Goal: Check status: Check status

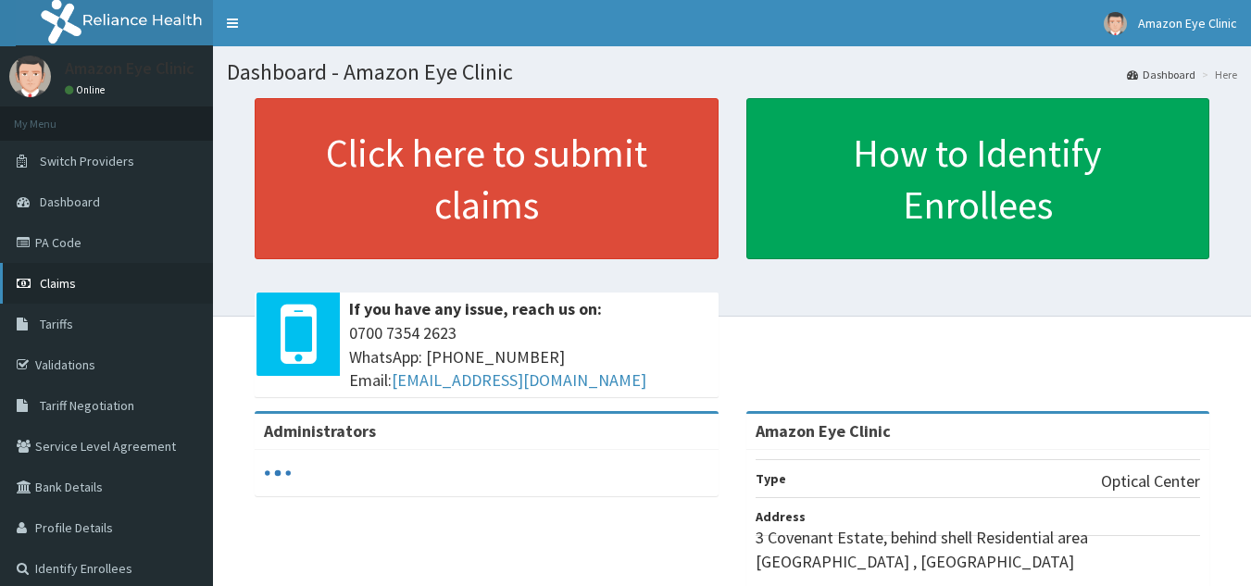
click at [51, 279] on span "Claims" at bounding box center [58, 283] width 36 height 17
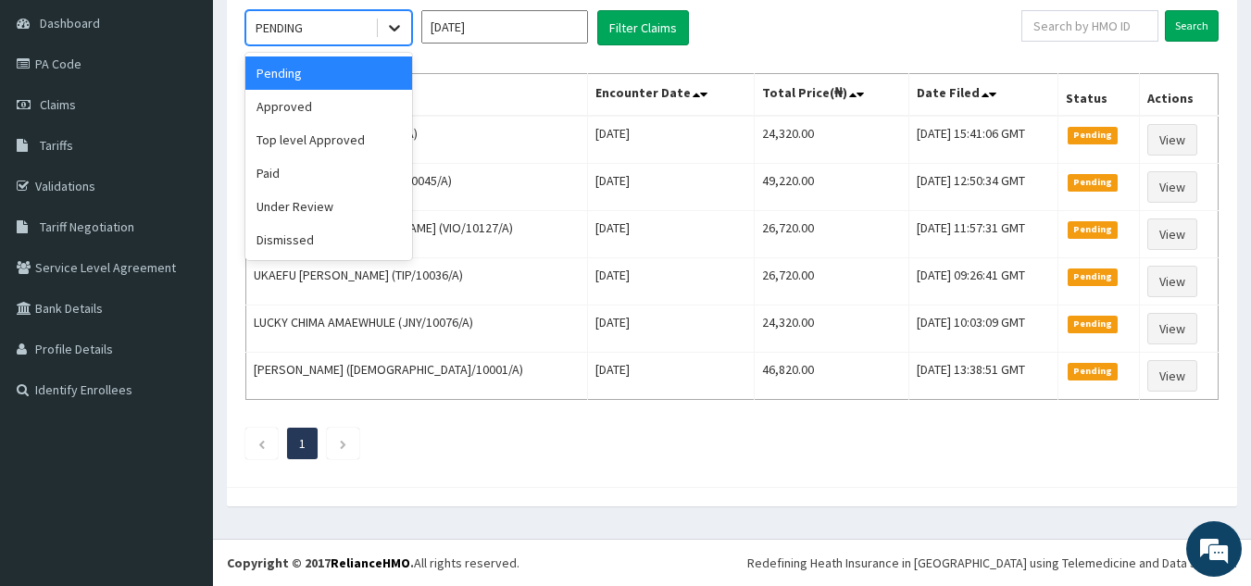
click at [388, 27] on icon at bounding box center [394, 28] width 19 height 19
click at [304, 173] on div "Paid" at bounding box center [328, 173] width 167 height 33
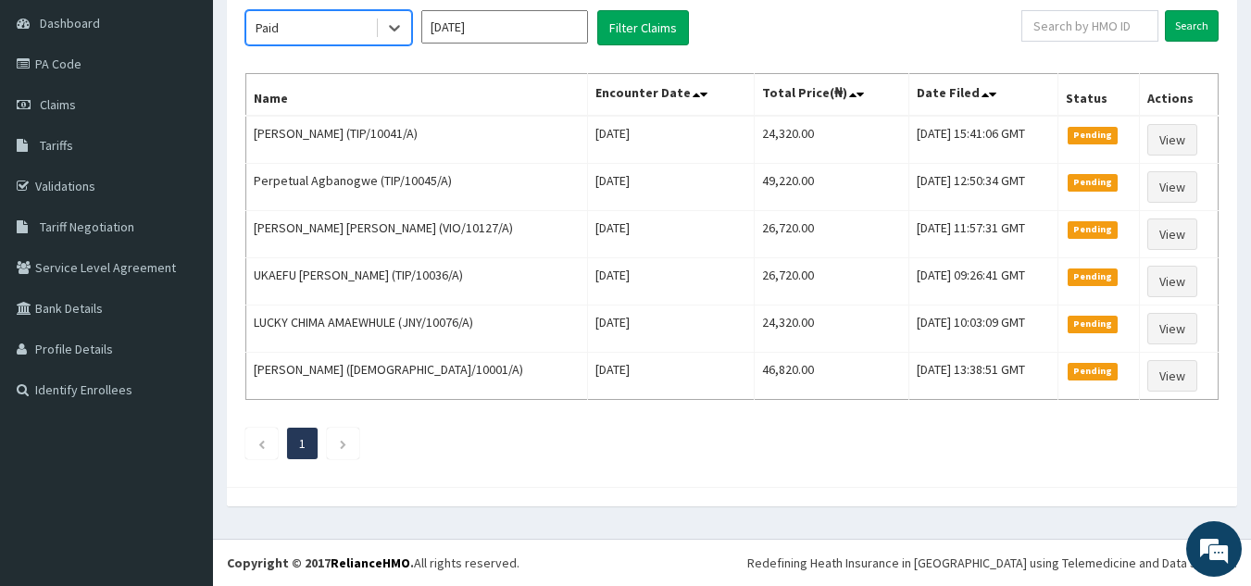
click at [530, 28] on input "Oct 2025" at bounding box center [504, 26] width 167 height 33
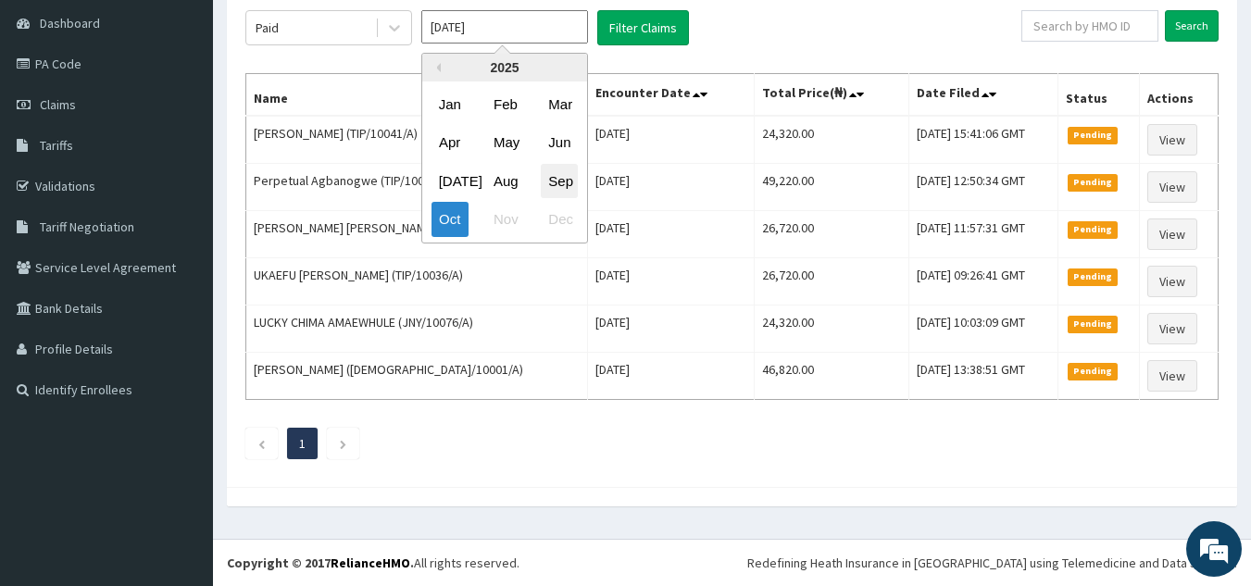
click at [553, 178] on div "Sep" at bounding box center [559, 181] width 37 height 34
type input "Sep 2025"
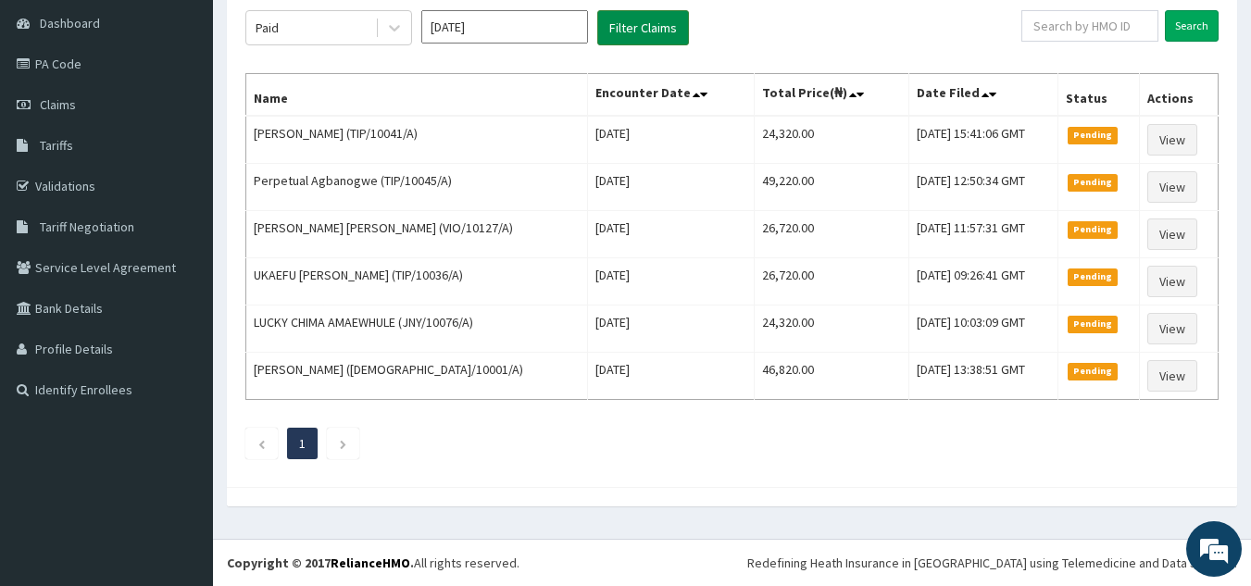
click at [632, 27] on button "Filter Claims" at bounding box center [643, 27] width 92 height 35
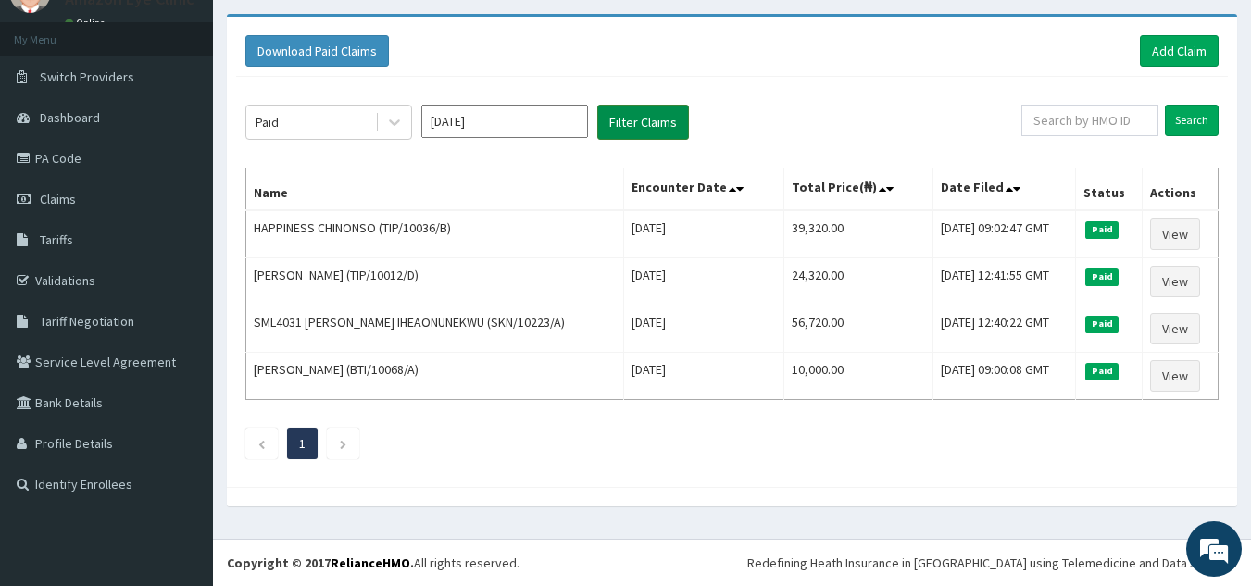
scroll to position [84, 0]
